Goal: Find specific page/section: Find specific page/section

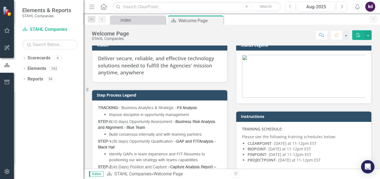
scroll to position [111, 0]
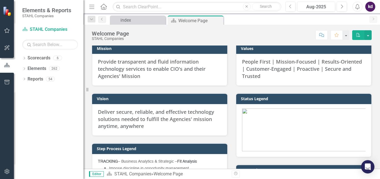
click at [232, 33] on img at bounding box center [232, 33] width 0 height 0
click at [39, 59] on link "Scorecards" at bounding box center [39, 58] width 23 height 6
click at [57, 59] on div "6" at bounding box center [57, 58] width 9 height 5
click at [24, 58] on icon "Dropdown" at bounding box center [24, 58] width 4 height 3
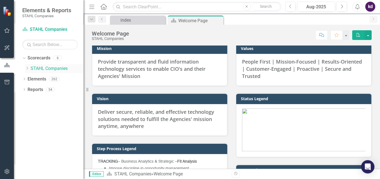
click at [29, 70] on icon "Dropdown" at bounding box center [27, 68] width 4 height 3
click at [41, 77] on link "NAVY-SEAPORT" at bounding box center [59, 79] width 47 height 6
click at [33, 80] on icon "Dropdown" at bounding box center [33, 78] width 4 height 3
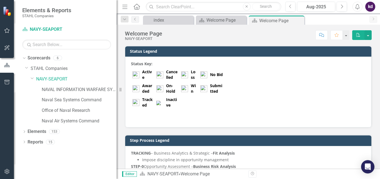
drag, startPoint x: 85, startPoint y: 115, endPoint x: 117, endPoint y: 112, distance: 31.9
click at [117, 112] on div "Resize" at bounding box center [119, 89] width 4 height 179
click at [84, 91] on link "NAVAL INFORMATION WARFARE SYSTEMS COMMAND" at bounding box center [79, 90] width 75 height 6
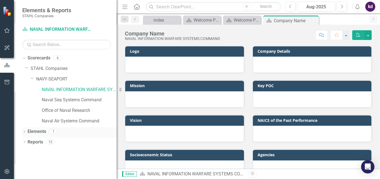
click at [24, 130] on div "Dropdown" at bounding box center [24, 132] width 4 height 5
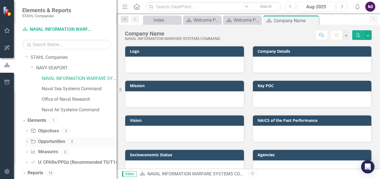
click at [27, 143] on icon "Dropdown" at bounding box center [27, 142] width 4 height 3
click at [28, 142] on div "Dropdown" at bounding box center [26, 142] width 5 height 4
click at [41, 142] on link "Opportunity Opportunities" at bounding box center [47, 142] width 34 height 6
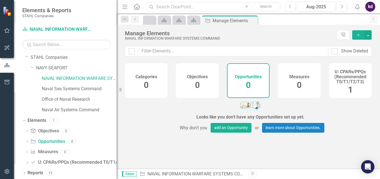
click at [183, 9] on input "text" at bounding box center [213, 7] width 135 height 10
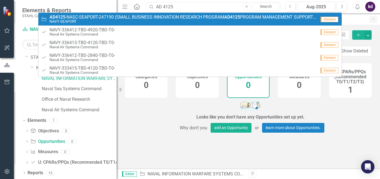
type input "AD 4125"
click at [99, 21] on small "NAVY-SEAPORT" at bounding box center [182, 21] width 267 height 4
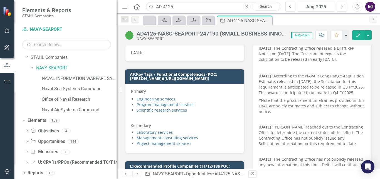
scroll to position [222, 0]
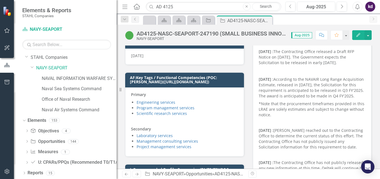
click at [294, 63] on div "[DATE] : The Contracting Office released a Draft RFP Notice on [DATE]. The Gove…" at bounding box center [312, 57] width 107 height 17
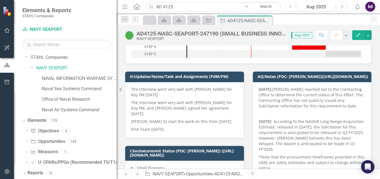
scroll to position [83, 0]
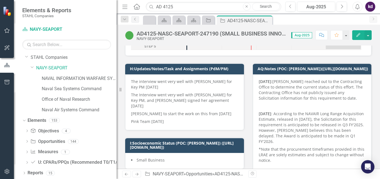
click at [302, 86] on p "[DATE]: [PERSON_NAME] reached out to the Contracting Office to determine the cu…" at bounding box center [312, 90] width 107 height 23
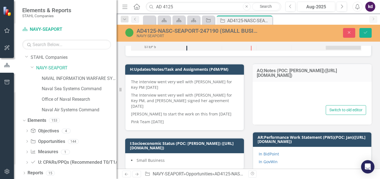
type textarea "<div> <p><strong>[DATE]: </strong>[PERSON_NAME] reached out to the Contracting …"
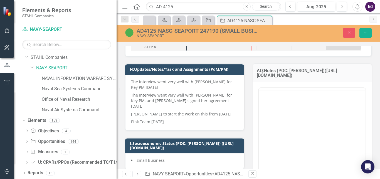
scroll to position [0, 0]
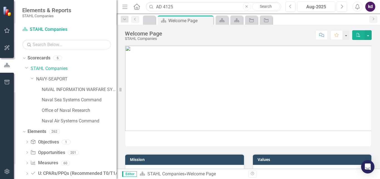
scroll to position [139, 0]
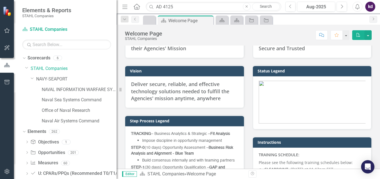
click at [248, 5] on img at bounding box center [248, 5] width 0 height 0
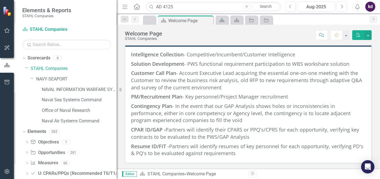
scroll to position [766, 0]
